Goal: Navigation & Orientation: Go to known website

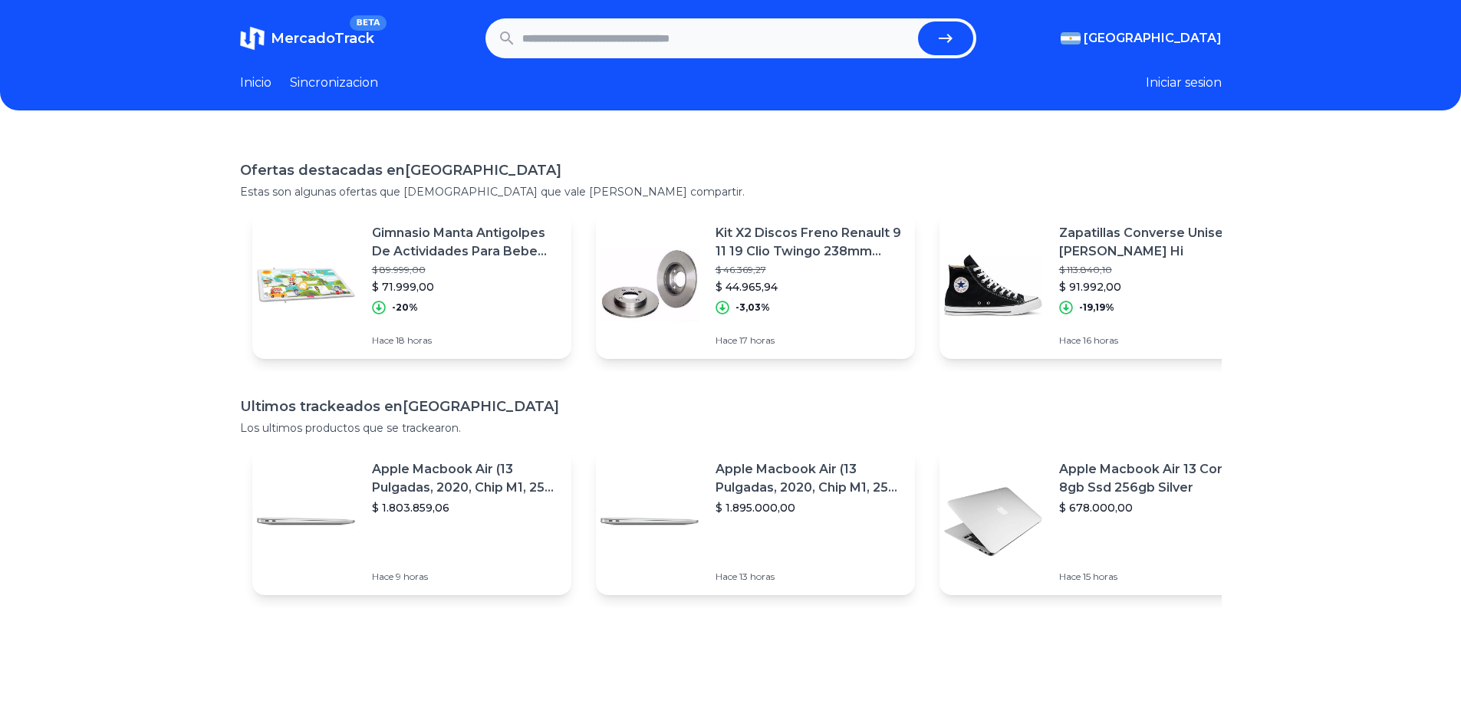
click at [261, 80] on link "Inicio" at bounding box center [255, 83] width 31 height 18
click at [1162, 85] on button "Iniciar sesion" at bounding box center [1184, 83] width 76 height 18
click at [345, 83] on link "Sincronizacion" at bounding box center [334, 83] width 88 height 18
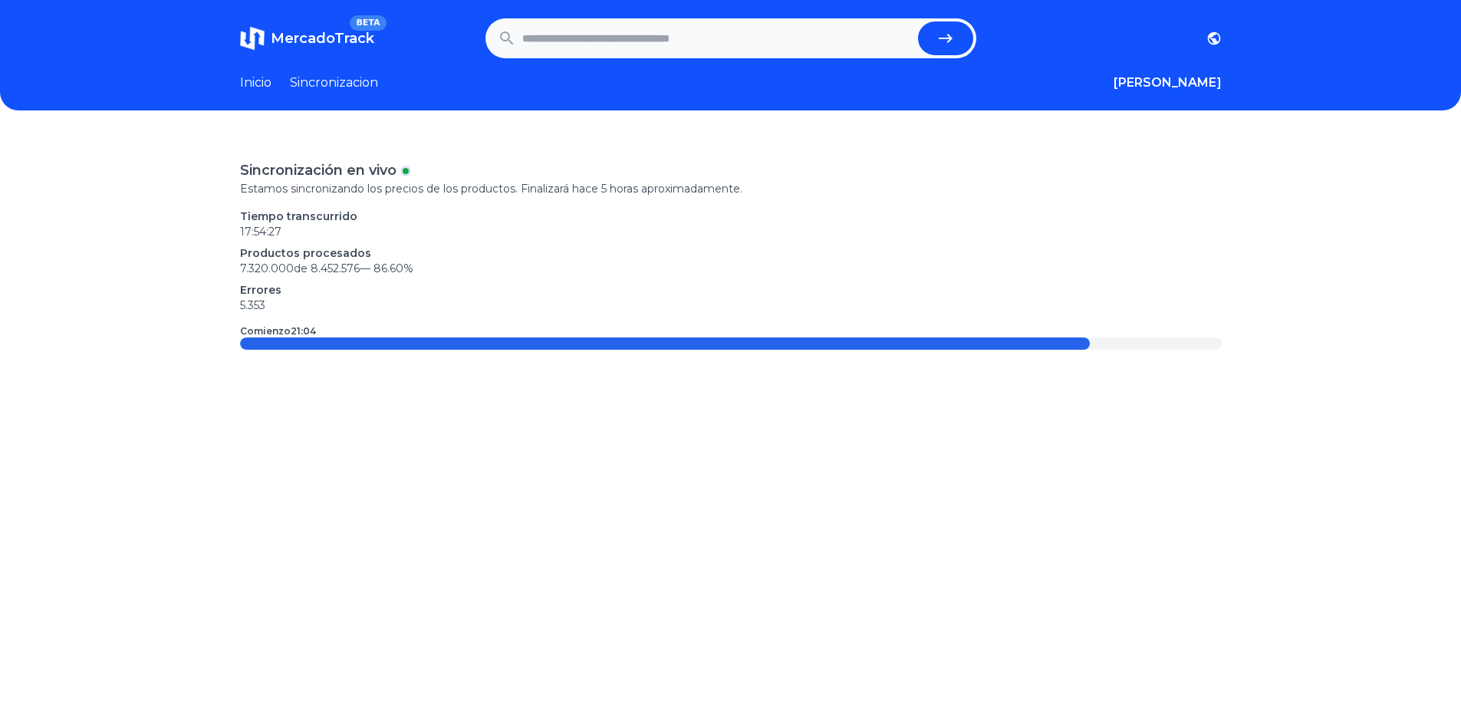
click at [258, 84] on link "Inicio" at bounding box center [255, 83] width 31 height 18
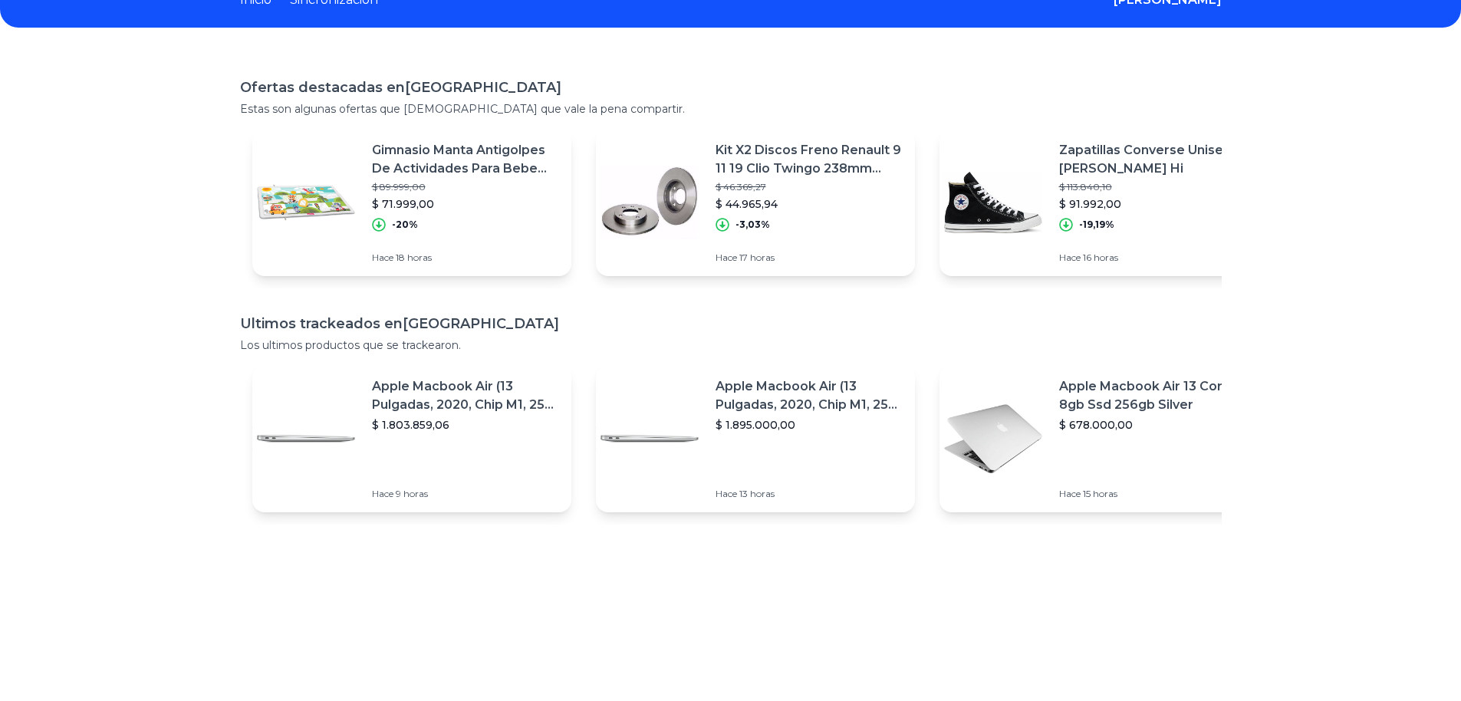
scroll to position [288, 0]
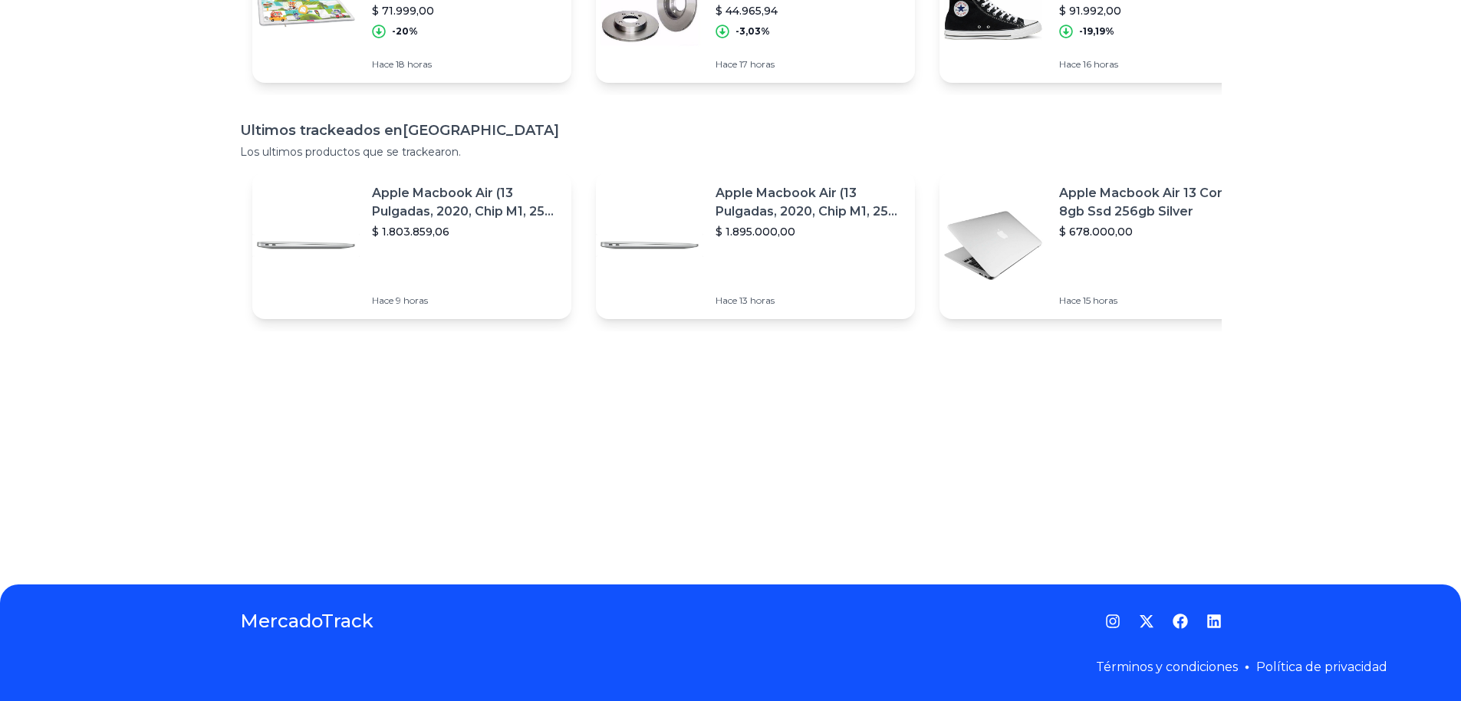
click at [1151, 625] on icon "Twitter" at bounding box center [1146, 620] width 15 height 15
